Goal: Transaction & Acquisition: Book appointment/travel/reservation

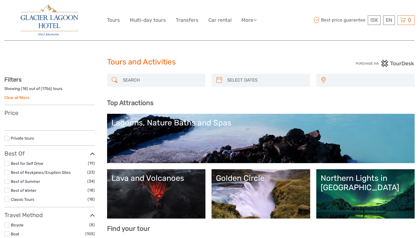
select select
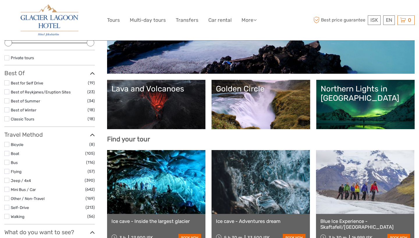
scroll to position [89, 0]
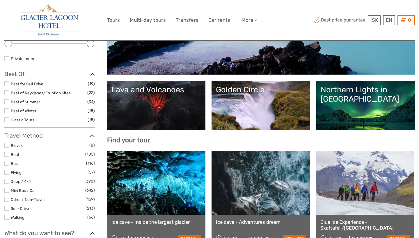
click at [8, 99] on label at bounding box center [6, 101] width 5 height 5
click at [0, 0] on input "checkbox" at bounding box center [0, 0] width 0 height 0
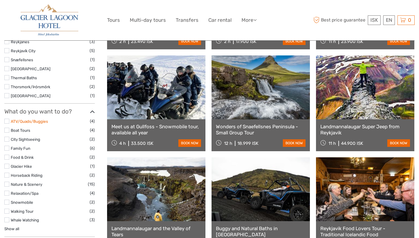
scroll to position [372, 0]
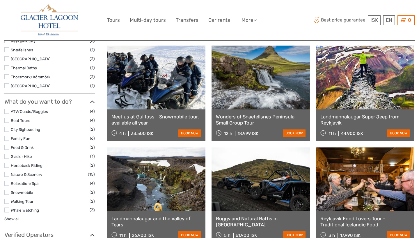
click at [8, 190] on label at bounding box center [6, 192] width 5 height 5
click at [0, 0] on input "checkbox" at bounding box center [0, 0] width 0 height 0
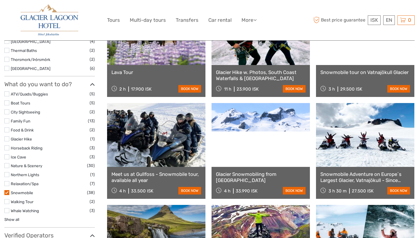
scroll to position [417, 0]
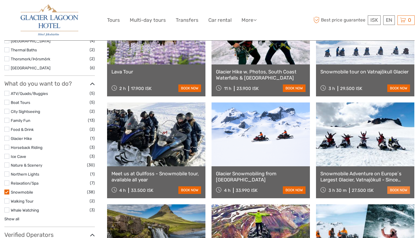
click at [391, 193] on link "book now" at bounding box center [398, 191] width 23 height 8
click at [345, 73] on link "Snowmobile tour on Vatnajökull Glacier" at bounding box center [365, 72] width 90 height 6
click at [335, 180] on link "Snowmobile Adventure on Europe´s Largest Glacier, Vatnajökull - Since 1994" at bounding box center [365, 177] width 90 height 12
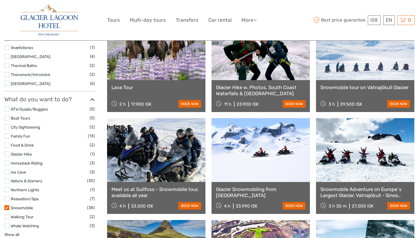
scroll to position [401, 0]
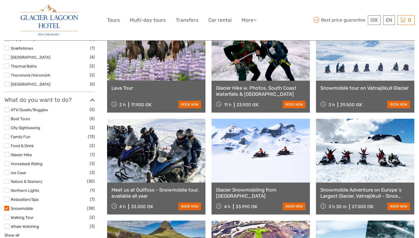
click at [7, 206] on label at bounding box center [6, 208] width 5 height 5
click at [0, 0] on input "checkbox" at bounding box center [0, 0] width 0 height 0
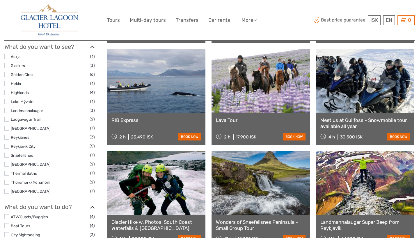
scroll to position [270, 0]
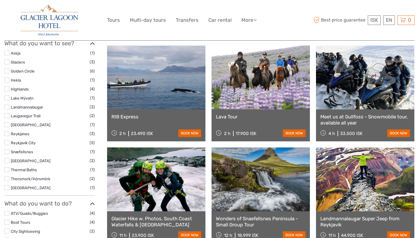
click at [8, 167] on label at bounding box center [6, 169] width 5 height 5
click at [0, 0] on input "checkbox" at bounding box center [0, 0] width 0 height 0
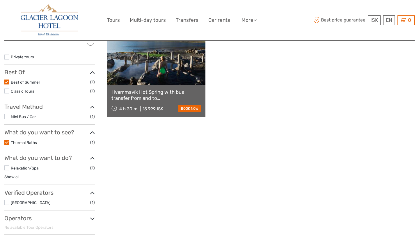
scroll to position [88, 0]
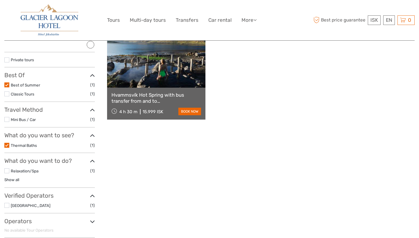
click at [6, 143] on label at bounding box center [6, 145] width 5 height 5
click at [0, 0] on input "checkbox" at bounding box center [0, 0] width 0 height 0
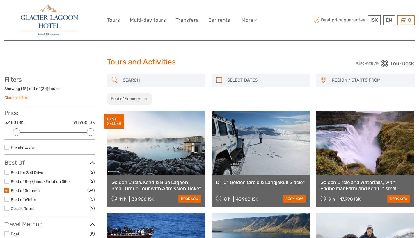
type input "03/09/2025"
click at [229, 78] on input "search" at bounding box center [266, 80] width 82 height 10
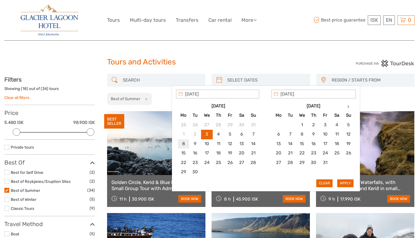
type input "08/09/2025"
type input "09/09/2025"
type input "08/09/2025"
click at [344, 182] on button "Apply" at bounding box center [345, 184] width 16 height 8
type input "08/09/2025 - 09/09/2025"
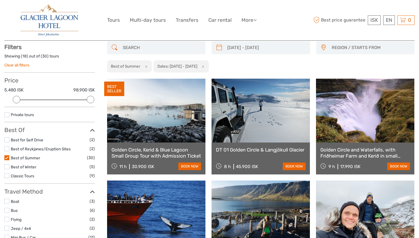
scroll to position [33, 0]
click at [342, 47] on span "REGION / STARTS FROM" at bounding box center [370, 48] width 83 height 10
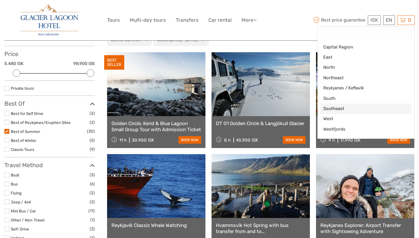
scroll to position [59, 0]
click at [332, 106] on span "Southeast" at bounding box center [361, 109] width 76 height 6
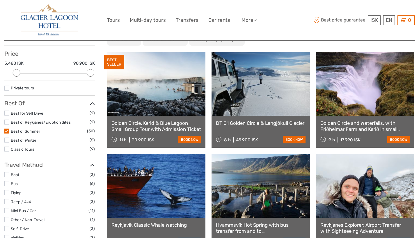
scroll to position [33, 0]
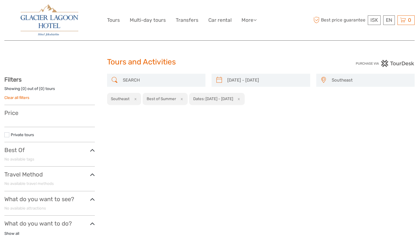
click at [380, 79] on span "Southeast" at bounding box center [370, 81] width 83 height 10
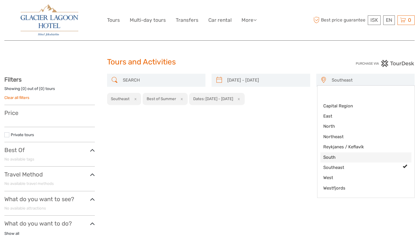
click at [335, 157] on span "South" at bounding box center [361, 158] width 76 height 6
select select "South"
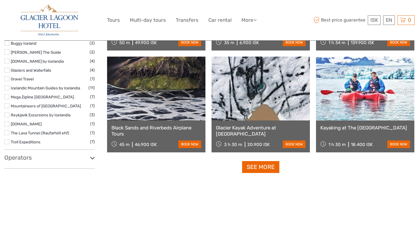
scroll to position [566, 0]
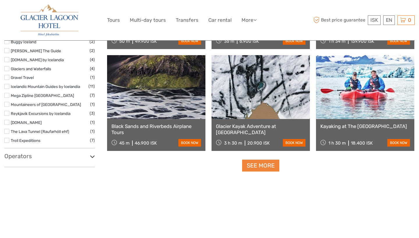
click at [266, 166] on link "See more" at bounding box center [260, 166] width 37 height 12
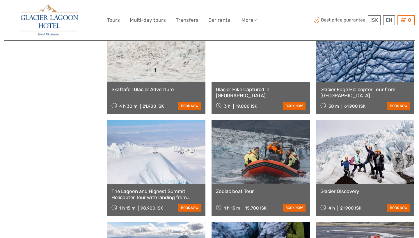
scroll to position [914, 0]
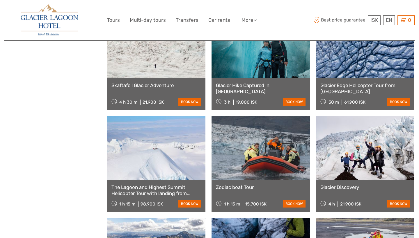
click at [341, 87] on link "Glacier Edge Helicopter Tour from Skaftafell" at bounding box center [365, 89] width 90 height 12
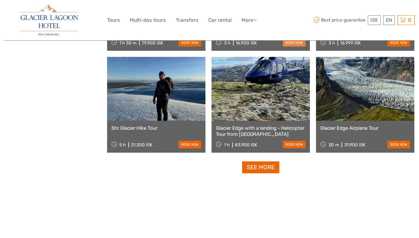
scroll to position [1178, 0]
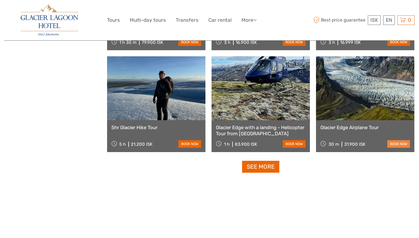
click at [394, 145] on link "book now" at bounding box center [398, 144] width 23 height 8
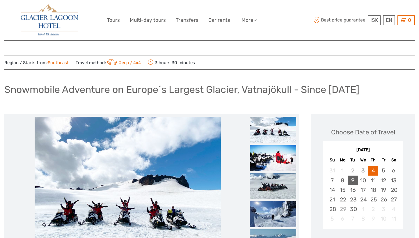
click at [351, 181] on div "9" at bounding box center [352, 181] width 10 height 10
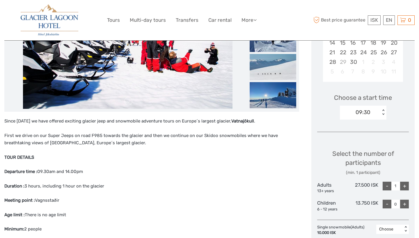
scroll to position [148, 0]
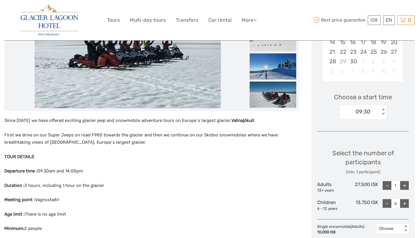
click at [404, 185] on div "+" at bounding box center [404, 185] width 9 height 9
type input "2"
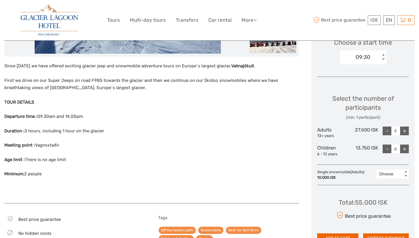
scroll to position [203, 0]
click at [408, 171] on div "< >" at bounding box center [405, 174] width 5 height 6
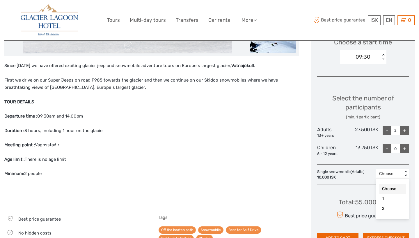
click at [388, 187] on div "Choose" at bounding box center [392, 189] width 27 height 10
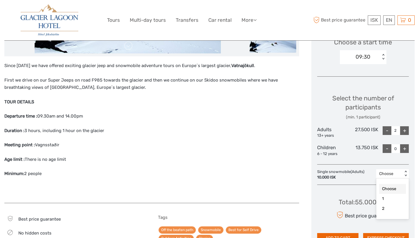
click at [405, 171] on div "< >" at bounding box center [405, 174] width 5 height 6
click at [386, 208] on div "2" at bounding box center [392, 209] width 27 height 10
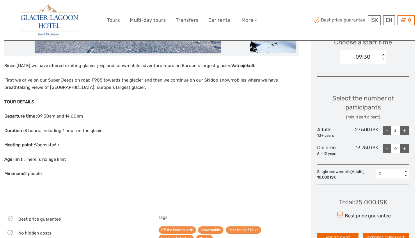
click at [406, 173] on div "< >" at bounding box center [405, 174] width 5 height 6
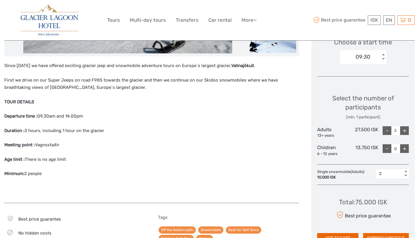
click at [406, 173] on div "< >" at bounding box center [405, 174] width 5 height 6
click at [393, 186] on div "Choose" at bounding box center [392, 189] width 27 height 10
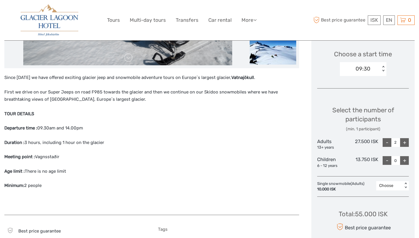
scroll to position [192, 0]
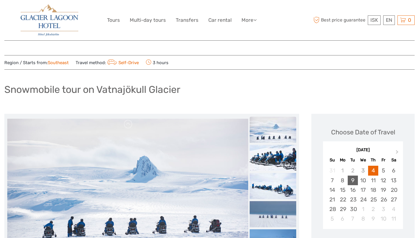
click at [353, 181] on div "9" at bounding box center [352, 181] width 10 height 10
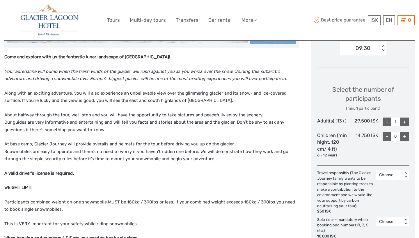
scroll to position [213, 0]
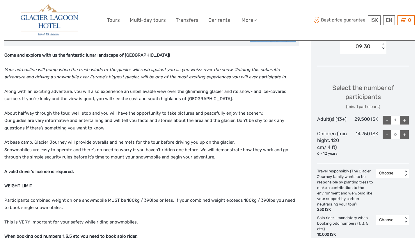
click at [404, 120] on div "+" at bounding box center [404, 120] width 9 height 9
type input "2"
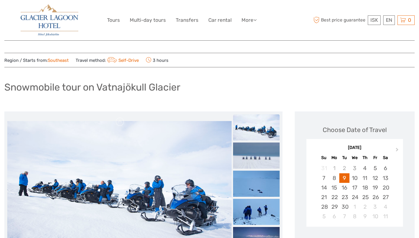
scroll to position [2, 0]
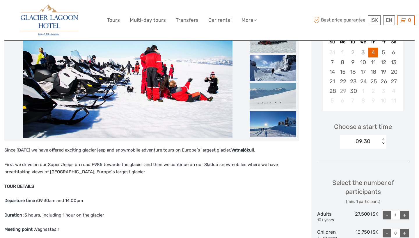
scroll to position [119, 0]
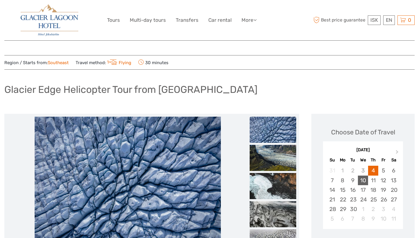
click at [363, 180] on div "10" at bounding box center [363, 181] width 10 height 10
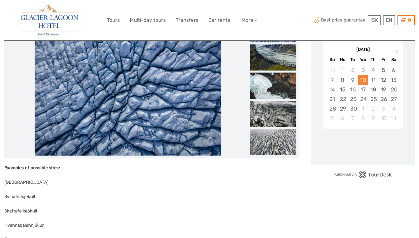
scroll to position [101, 0]
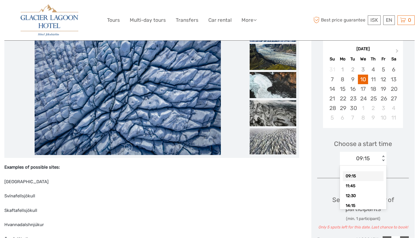
click at [382, 158] on div "< >" at bounding box center [382, 159] width 5 height 6
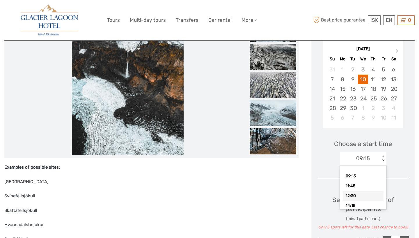
click at [355, 195] on div "12:30" at bounding box center [363, 196] width 41 height 10
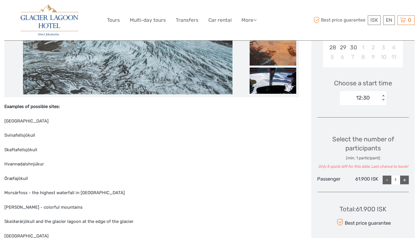
scroll to position [163, 0]
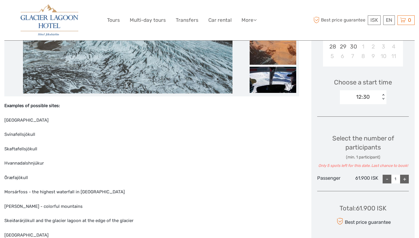
click at [404, 177] on div "+" at bounding box center [404, 179] width 9 height 9
type input "2"
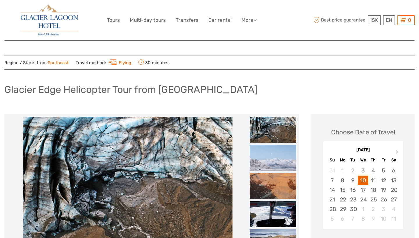
scroll to position [0, 0]
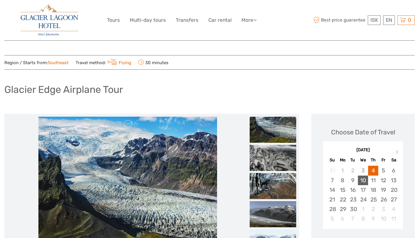
click at [362, 180] on div "10" at bounding box center [363, 181] width 10 height 10
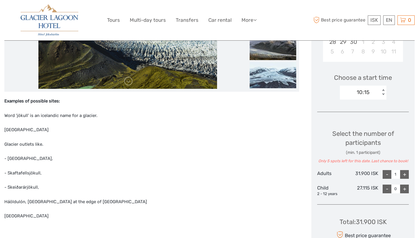
scroll to position [170, 0]
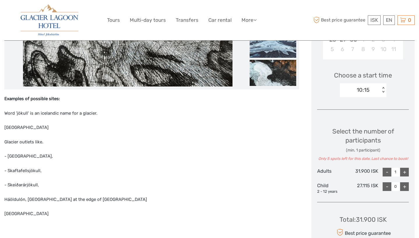
click at [404, 170] on div "+" at bounding box center [404, 172] width 9 height 9
type input "2"
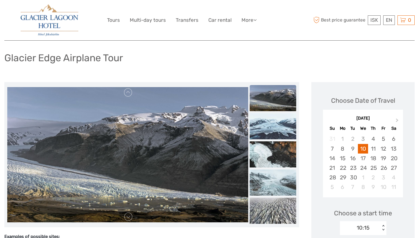
scroll to position [31, 0]
